Goal: Task Accomplishment & Management: Use online tool/utility

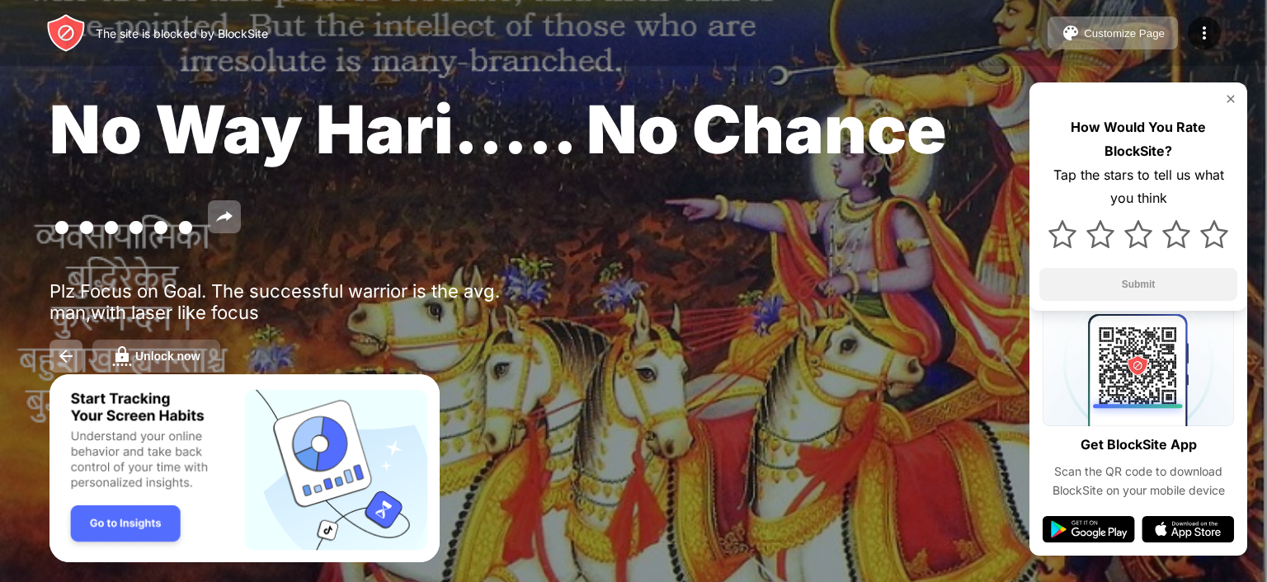
click at [189, 352] on div "Unlock now" at bounding box center [167, 356] width 65 height 13
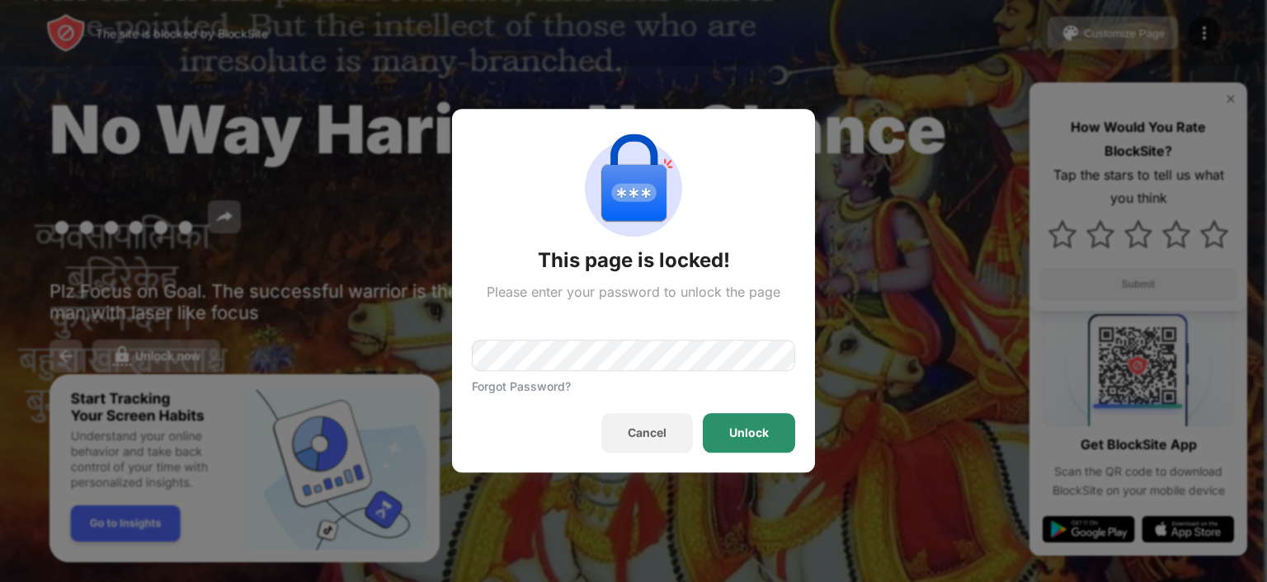
click at [766, 436] on div "Unlock" at bounding box center [749, 433] width 40 height 13
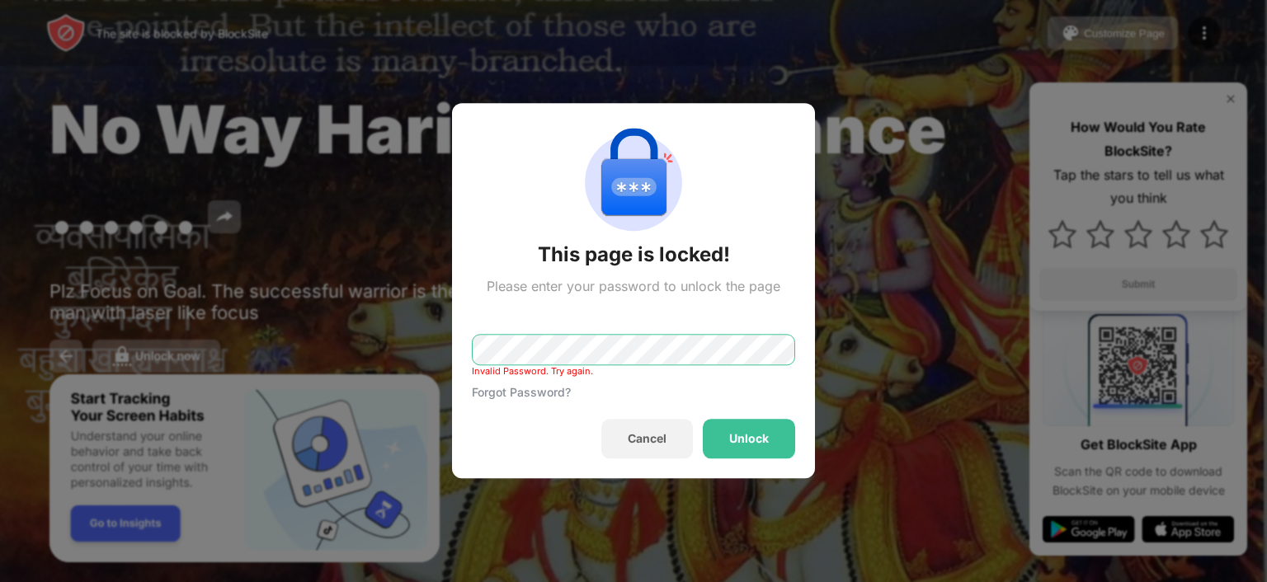
click at [107, 581] on div "This page is locked! Please enter your password to unlock the page Invalid Pass…" at bounding box center [633, 582] width 1267 height 0
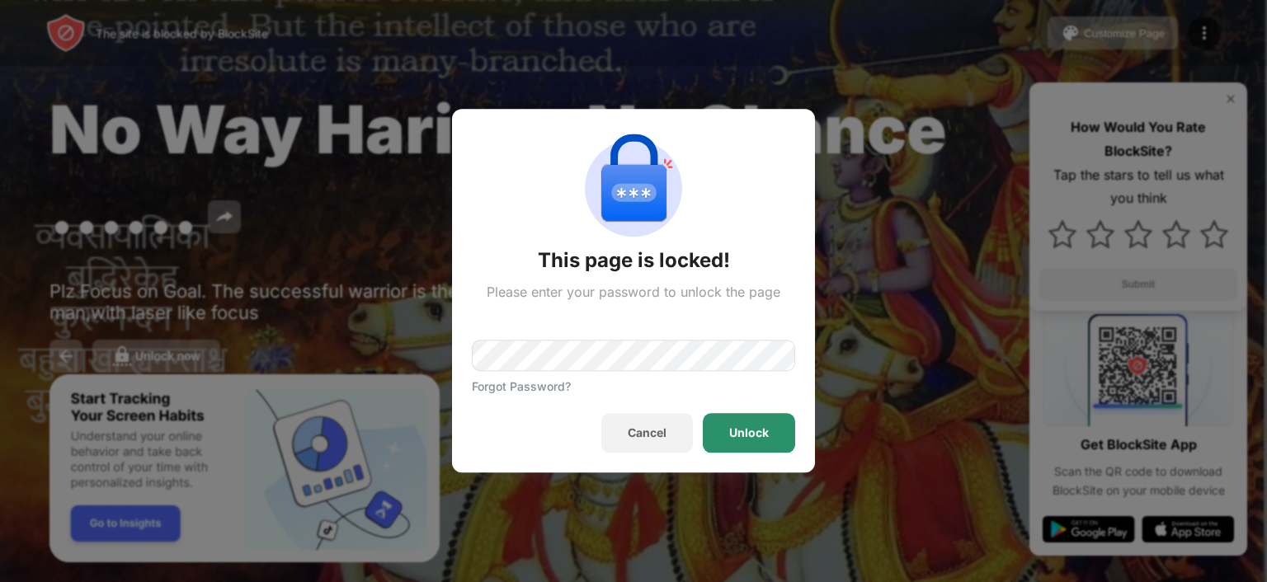
click at [765, 435] on div "Unlock" at bounding box center [749, 433] width 40 height 13
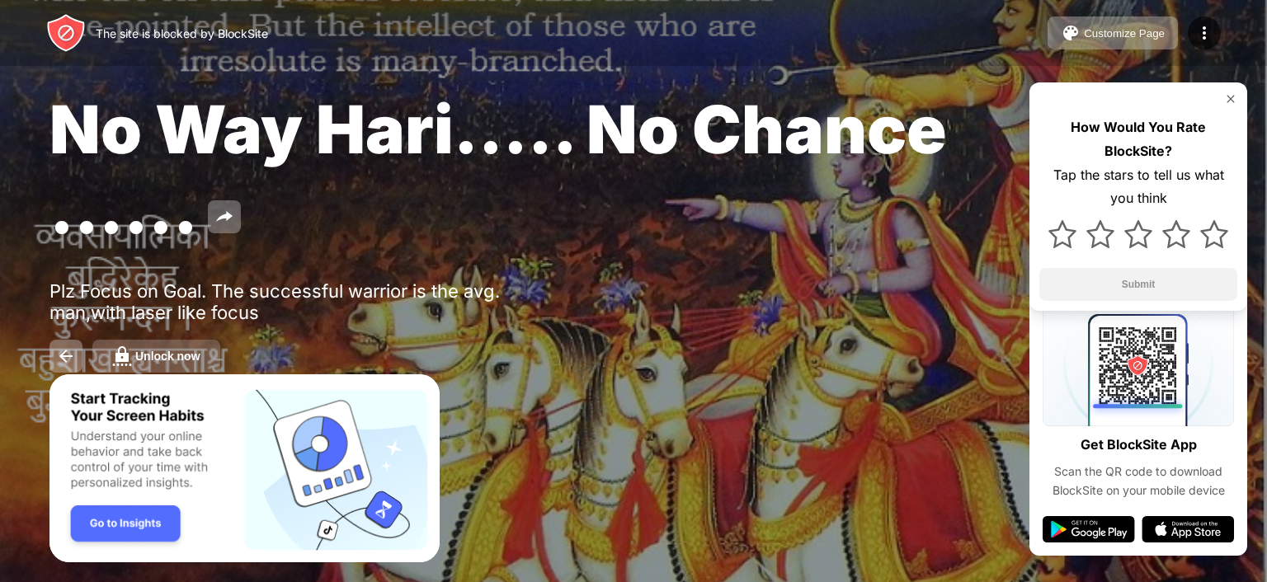
click at [175, 352] on div "Unlock now" at bounding box center [167, 356] width 65 height 13
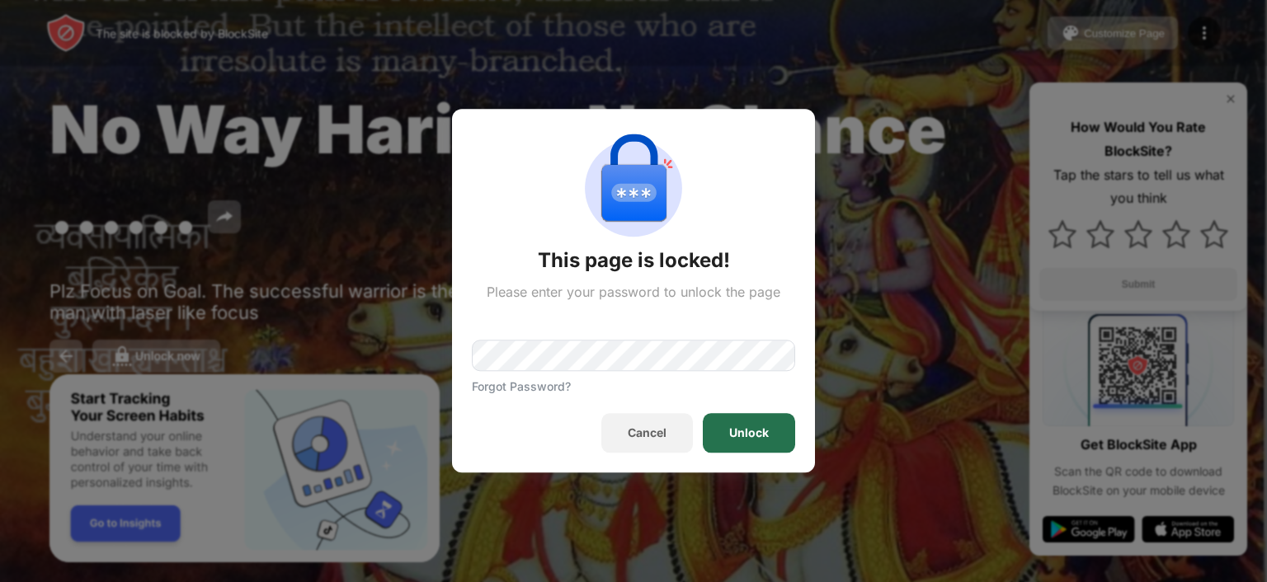
click at [755, 443] on div "Unlock" at bounding box center [749, 434] width 92 height 40
